Goal: Transaction & Acquisition: Purchase product/service

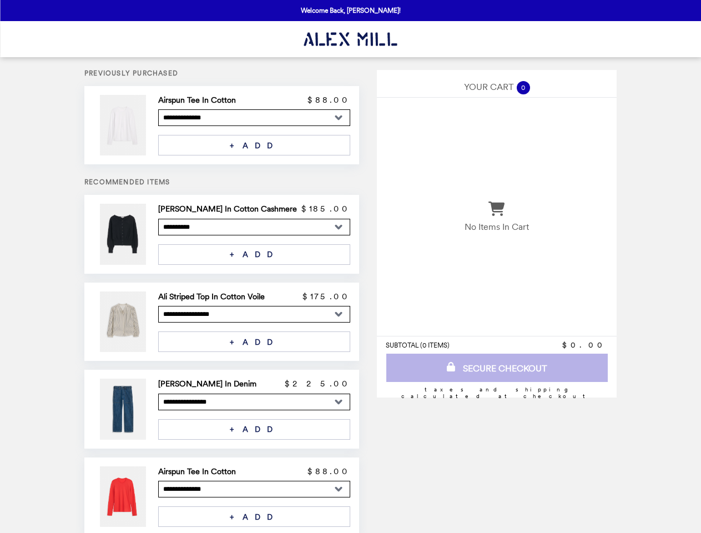
click at [138, 125] on img at bounding box center [124, 125] width 48 height 60
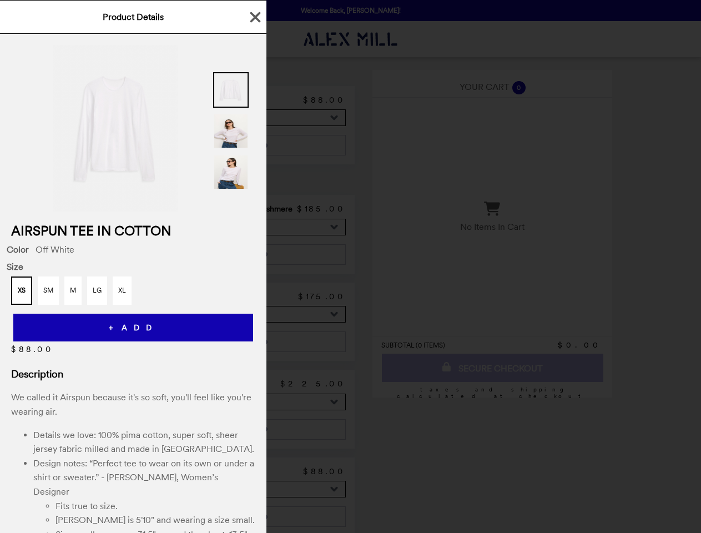
click at [254, 100] on div "Product Details Airspun Tee In Cotton Color Off White Size XS SM M LG XL + ADD …" at bounding box center [350, 266] width 701 height 533
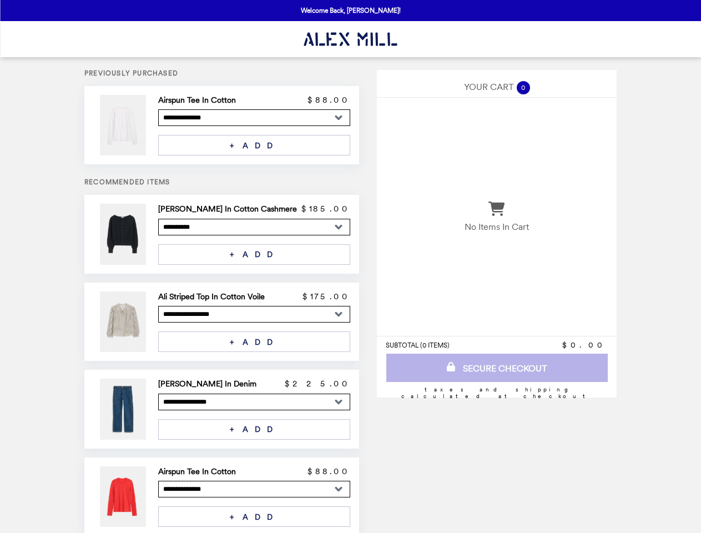
click at [138, 125] on img at bounding box center [124, 125] width 48 height 60
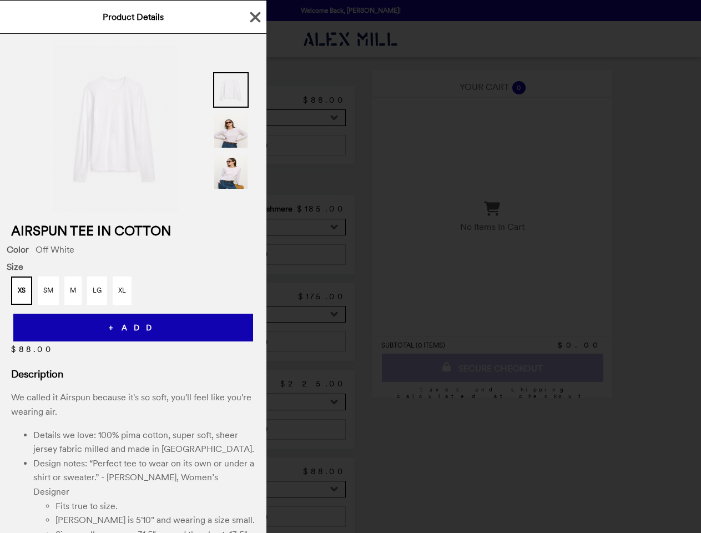
click at [254, 100] on div "Product Details Airspun Tee In Cotton Color Off White Size XS SM M LG XL + ADD …" at bounding box center [350, 266] width 701 height 533
click at [254, 145] on div at bounding box center [133, 123] width 266 height 178
click at [138, 234] on h2 "Airspun Tee In Cotton" at bounding box center [133, 230] width 266 height 16
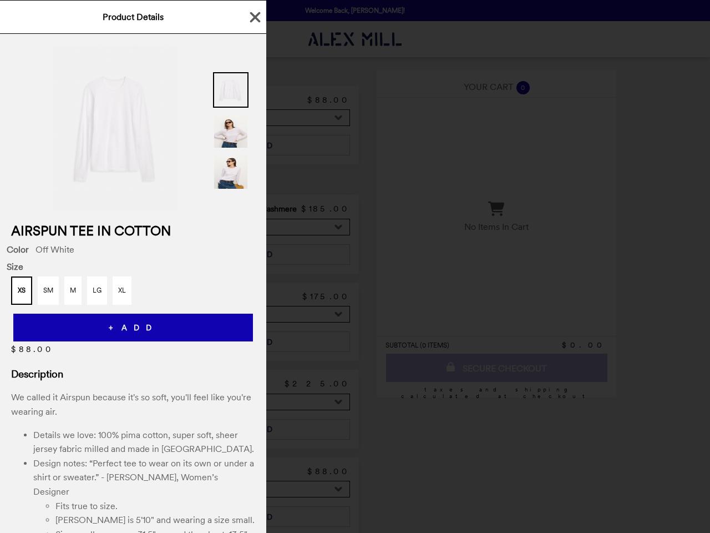
click at [254, 209] on div at bounding box center [133, 123] width 266 height 178
click at [254, 254] on div "Color Off White" at bounding box center [133, 249] width 253 height 11
click at [138, 321] on button "+ ADD" at bounding box center [133, 327] width 240 height 28
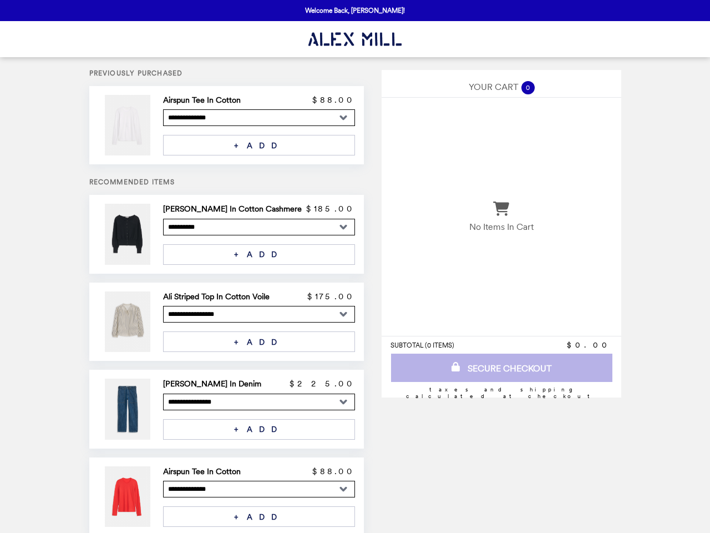
click at [254, 296] on h2 "Ali Striped Top In Cotton Voile" at bounding box center [218, 296] width 111 height 10
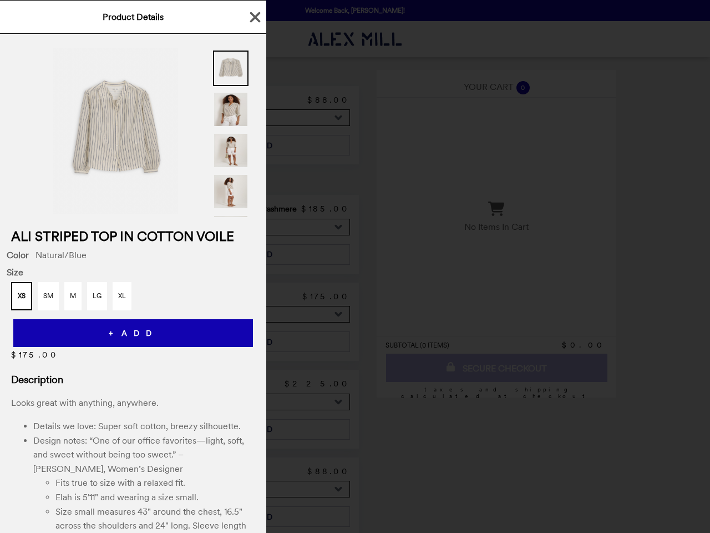
click at [254, 341] on div "Product Details Ali Striped Top In Cotton Voile Color Natural/Blue Size XS SM M…" at bounding box center [355, 266] width 710 height 533
click at [138, 408] on p "Looks great with anything, anywhere. Details we love: Super soft cotton, breezy…" at bounding box center [133, 483] width 266 height 174
